Goal: Information Seeking & Learning: Learn about a topic

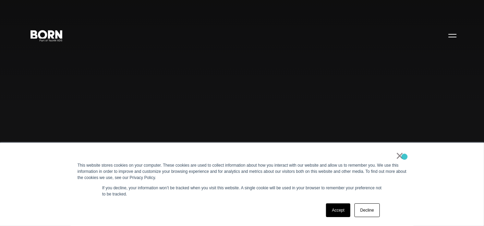
click at [404, 156] on div "× This website stores cookies on your computer. These cookies are used to colle…" at bounding box center [242, 184] width 343 height 83
click at [401, 159] on link "×" at bounding box center [400, 156] width 8 height 6
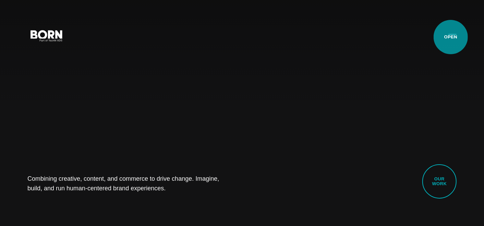
click at [451, 37] on button "Primary Menu" at bounding box center [452, 35] width 16 height 14
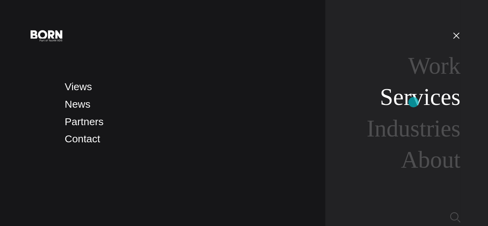
click at [413, 102] on link "Services" at bounding box center [420, 97] width 81 height 26
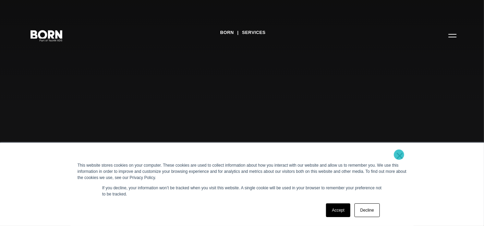
click at [399, 155] on link "×" at bounding box center [400, 156] width 8 height 6
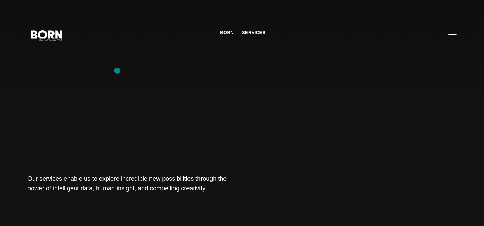
click at [117, 71] on div "BORN Services Our services enable us to explore incredible new possibilities th…" at bounding box center [242, 113] width 484 height 226
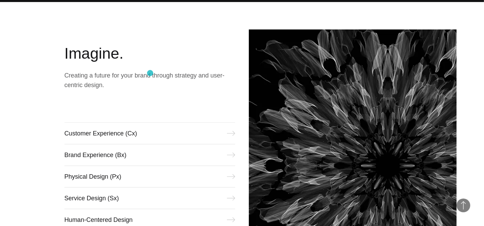
scroll to position [228, 0]
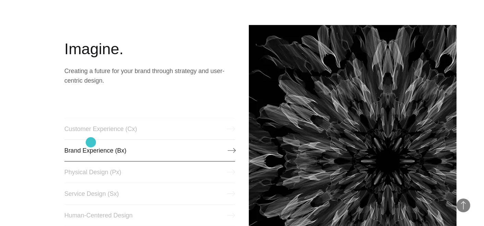
click at [91, 142] on link "Brand Experience (Bx)" at bounding box center [149, 151] width 171 height 22
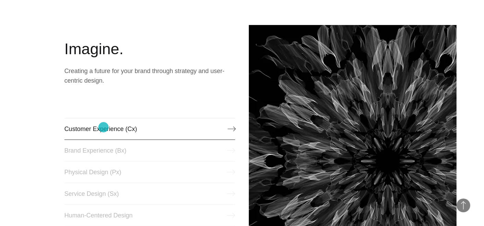
click at [104, 127] on link "Customer Experience (Cx)" at bounding box center [149, 129] width 171 height 22
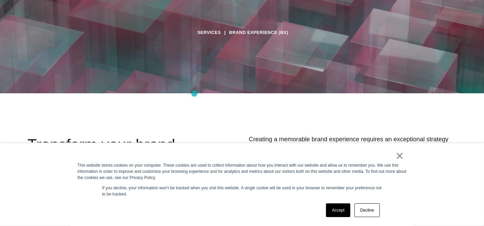
scroll to position [152, 0]
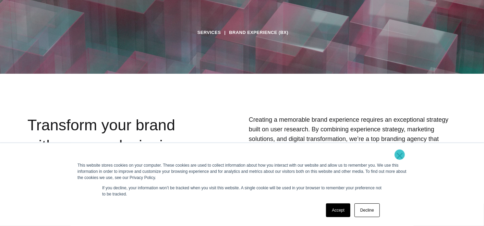
click at [400, 155] on link "×" at bounding box center [400, 156] width 8 height 6
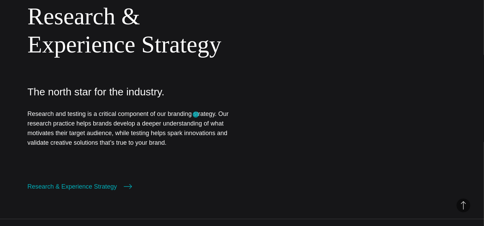
scroll to position [457, 0]
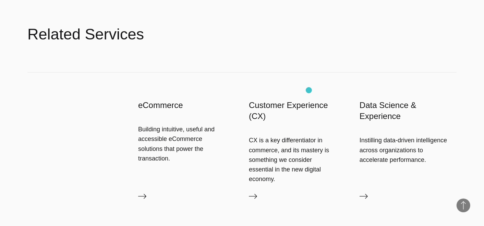
click at [309, 100] on h3 "Customer Experience (CX)" at bounding box center [297, 111] width 97 height 22
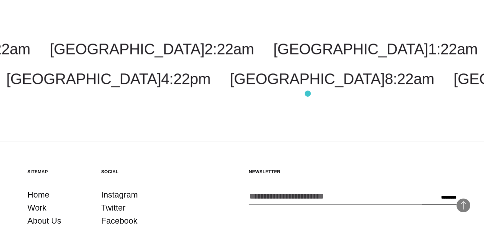
scroll to position [1372, 0]
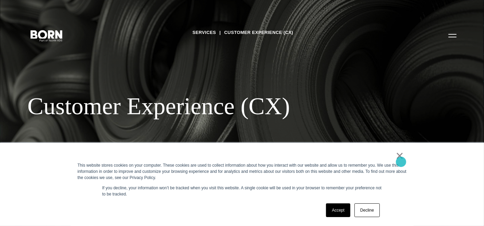
click at [401, 159] on link "×" at bounding box center [400, 156] width 8 height 6
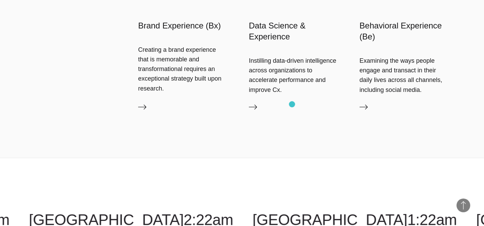
scroll to position [1542, 0]
